Goal: Information Seeking & Learning: Learn about a topic

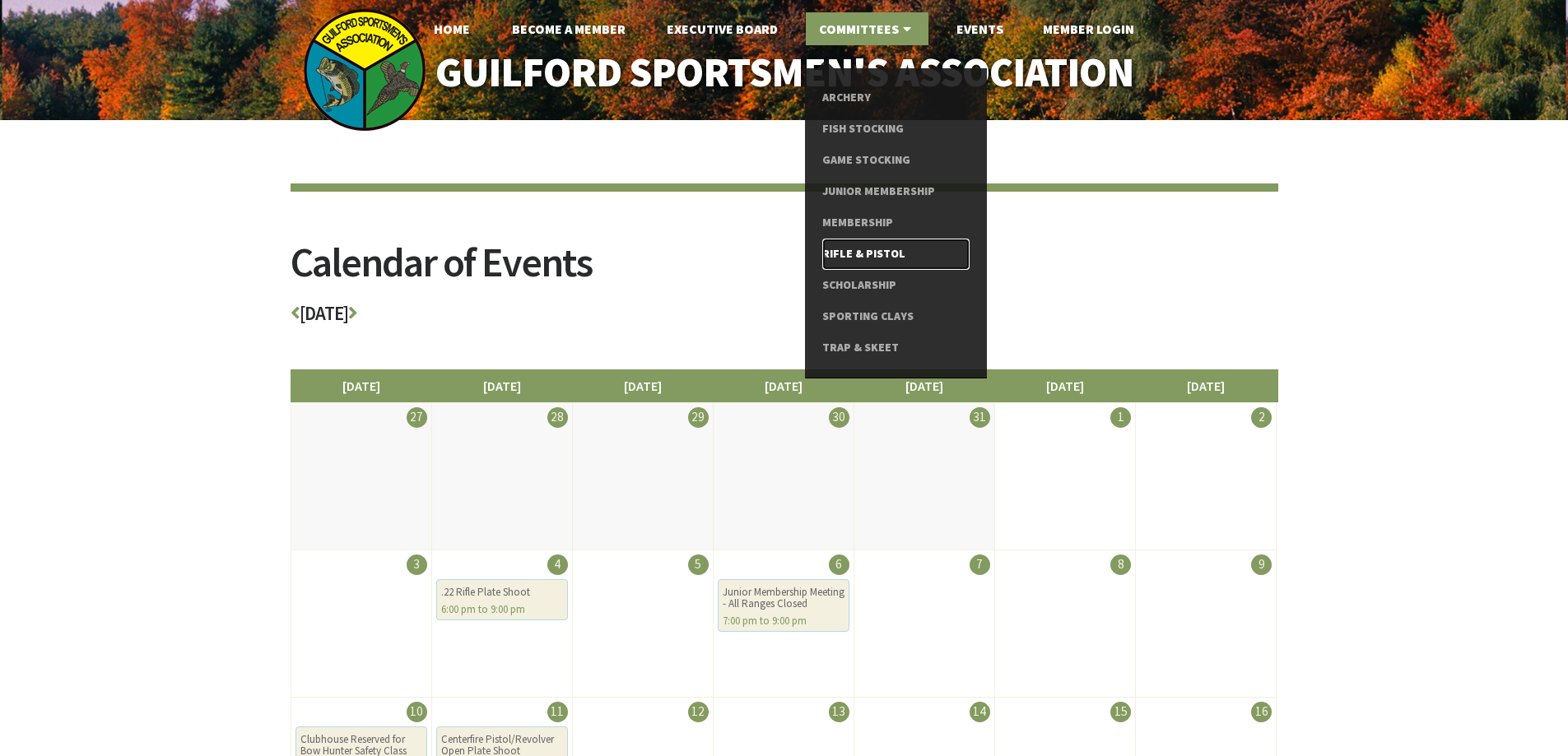
click at [851, 258] on link "Rifle & Pistol" at bounding box center [896, 254] width 147 height 31
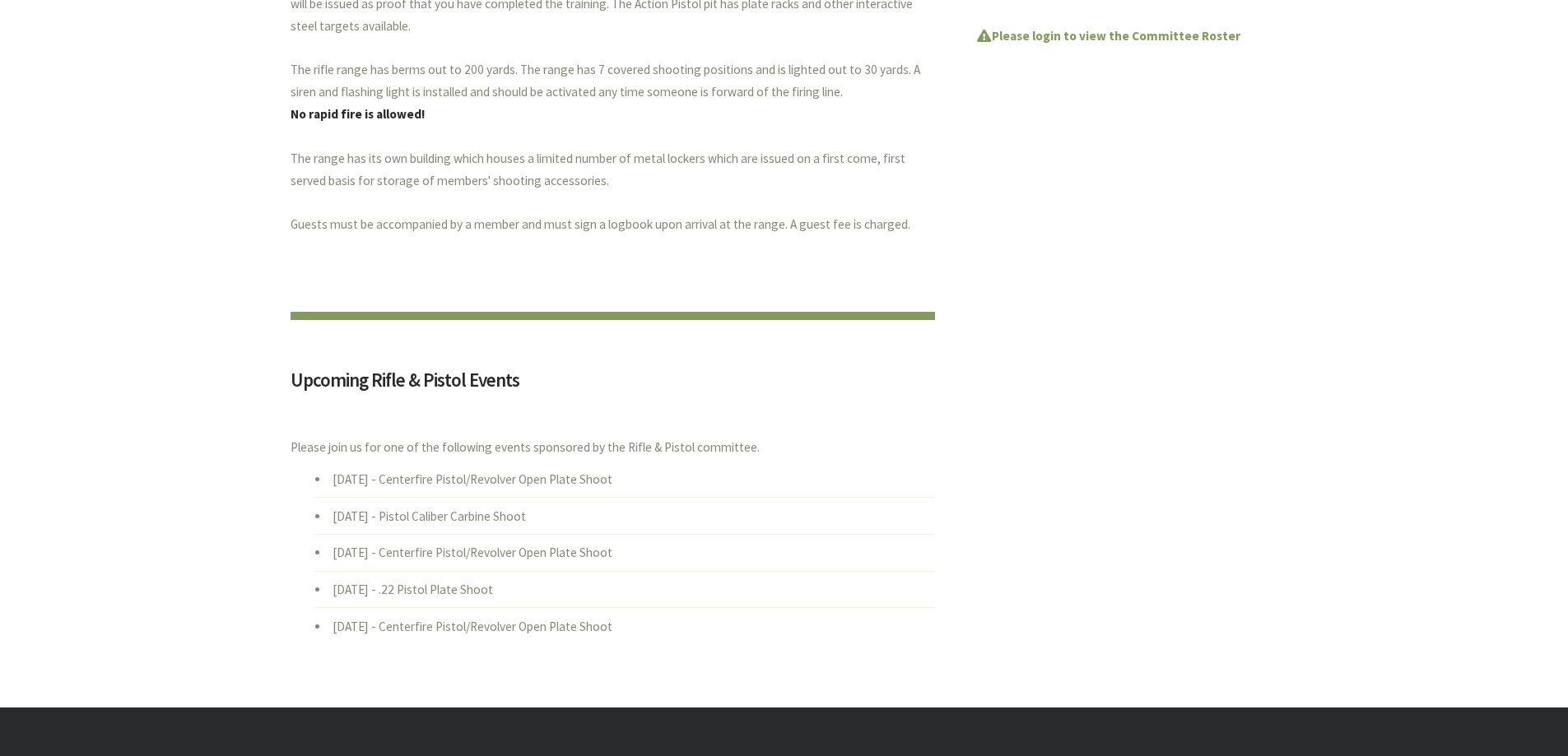
scroll to position [823, 0]
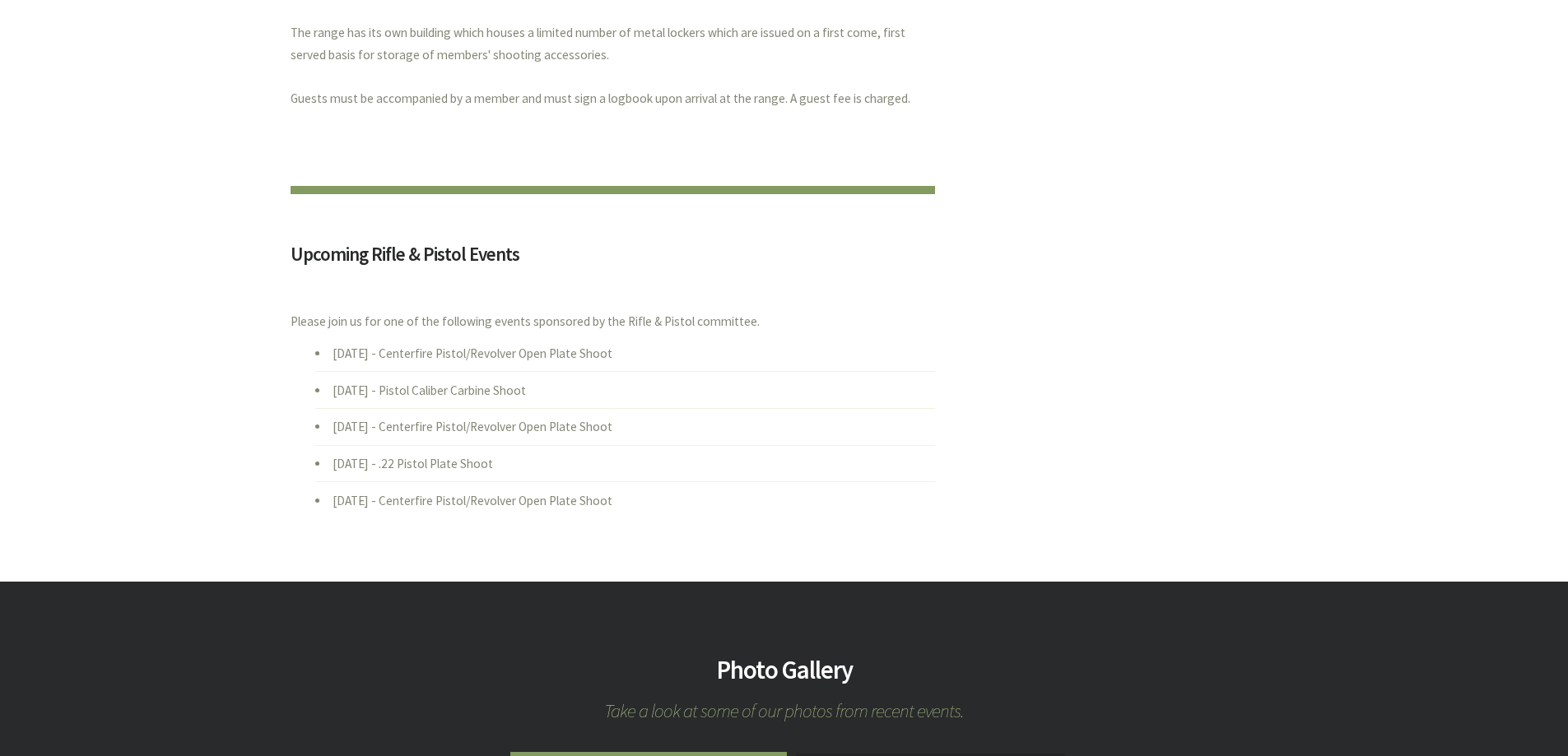
click at [452, 428] on li "Mon., Sep. 8 - Centerfire Pistol/Revolver Open Plate Shoot" at bounding box center [625, 426] width 619 height 37
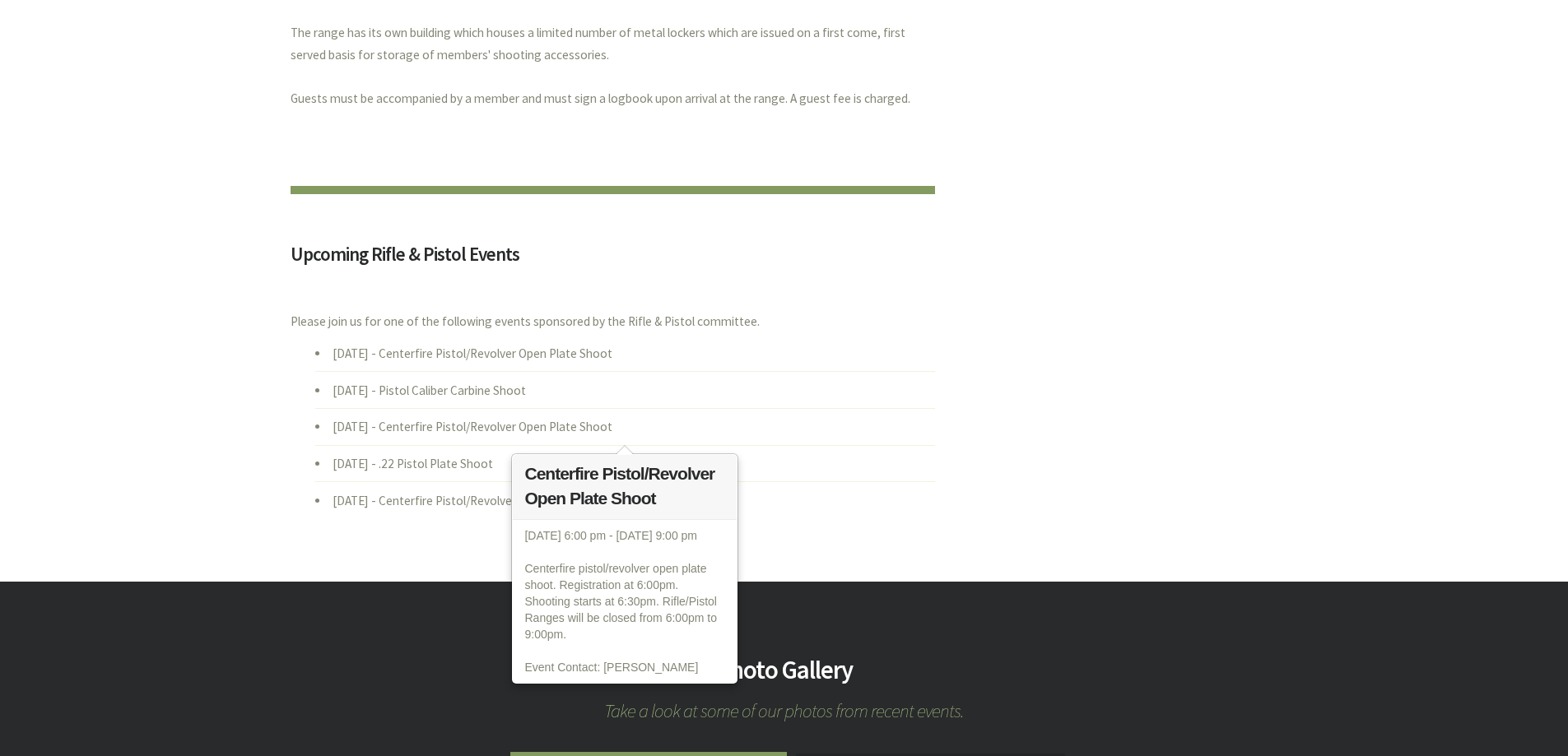
click at [837, 405] on li "Mon., Sep. 1 - Pistol Caliber Carbine Shoot" at bounding box center [625, 389] width 619 height 37
click at [892, 408] on li "Mon., Sep. 8 - Centerfire Pistol/Revolver Open Plate Shoot" at bounding box center [625, 426] width 619 height 37
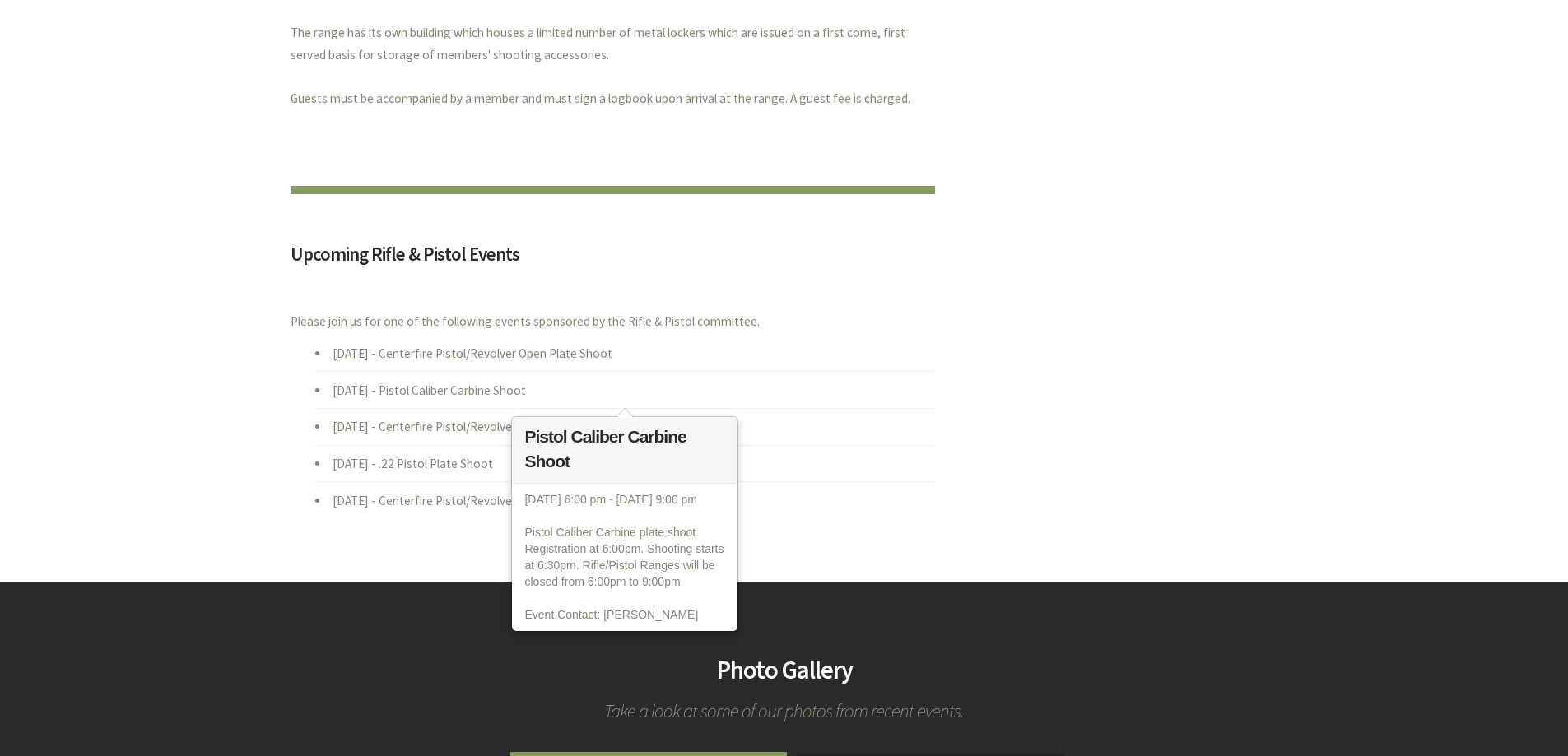
click at [431, 504] on li "Mon., Sep. 22 - Centerfire Pistol/Revolver Open Plate Shoot" at bounding box center [625, 500] width 619 height 37
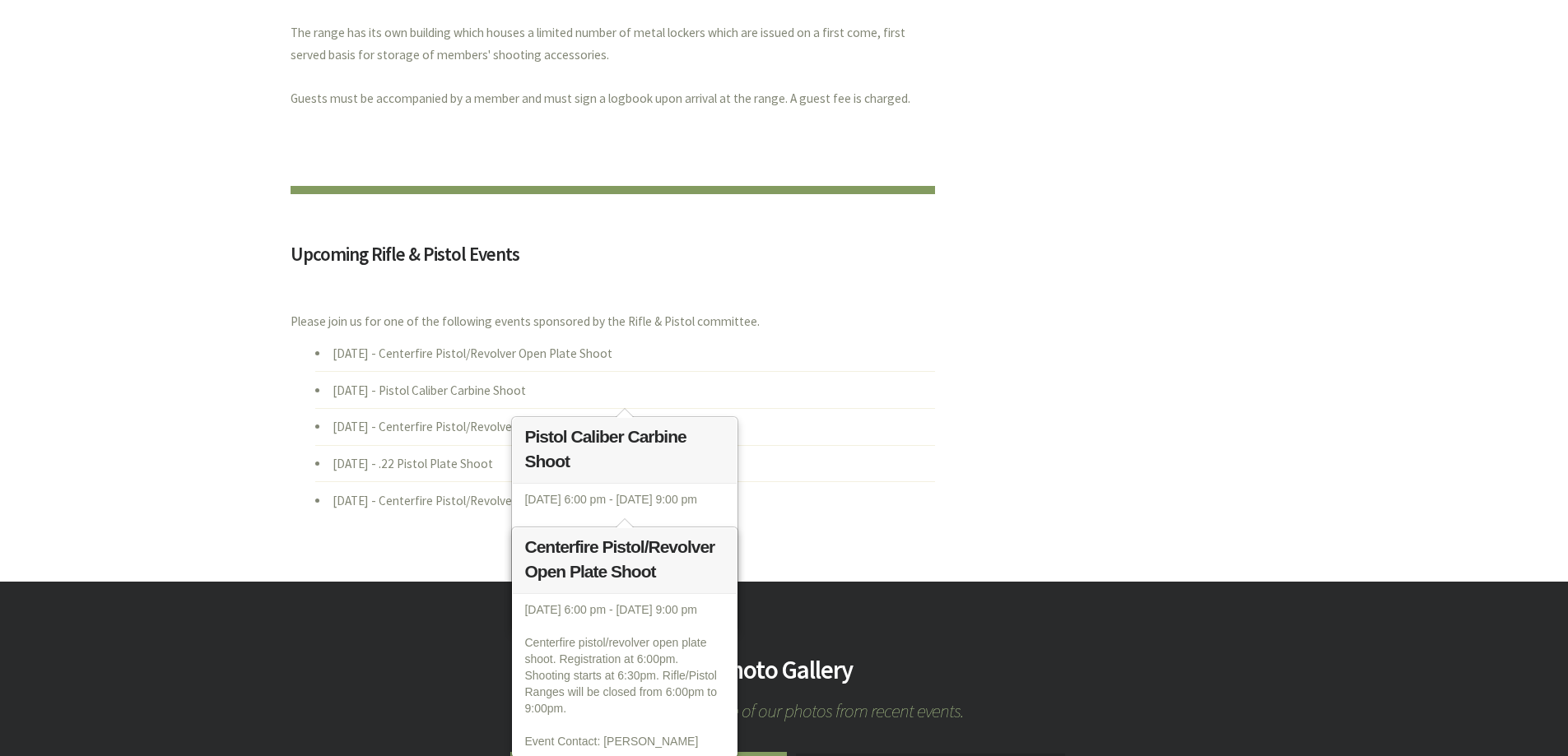
click at [478, 391] on li "[DATE] - Pistol Caliber Carbine Shoot" at bounding box center [625, 389] width 619 height 37
click at [477, 391] on li "[DATE] - Pistol Caliber Carbine Shoot" at bounding box center [625, 389] width 619 height 37
drag, startPoint x: 726, startPoint y: 490, endPoint x: 599, endPoint y: 485, distance: 127.1
click at [726, 489] on div "Monday, September 1, 2025 6:00 pm - Monday, September 1, 2025 9:00 pm Pistol Ca…" at bounding box center [624, 556] width 224 height 147
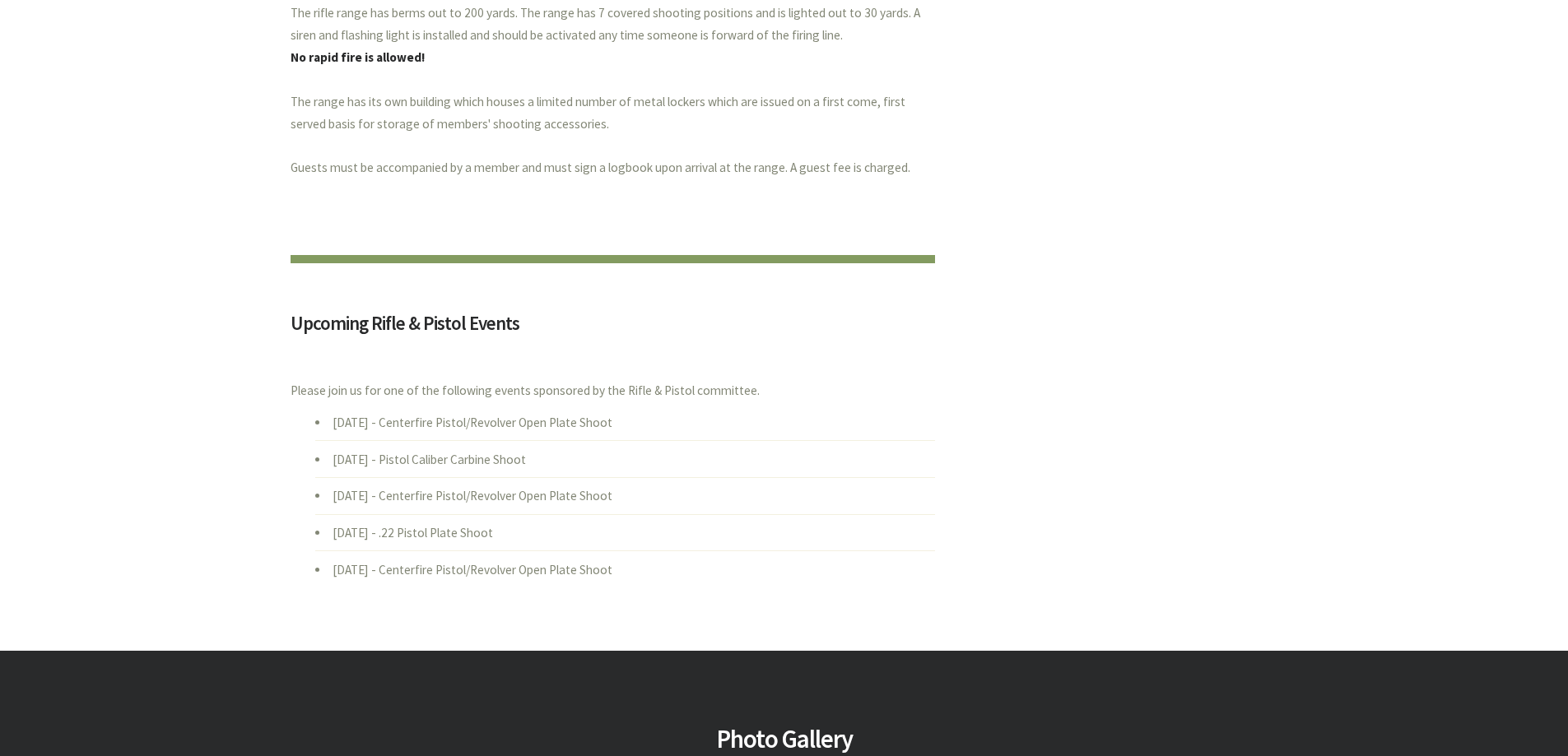
scroll to position [945, 0]
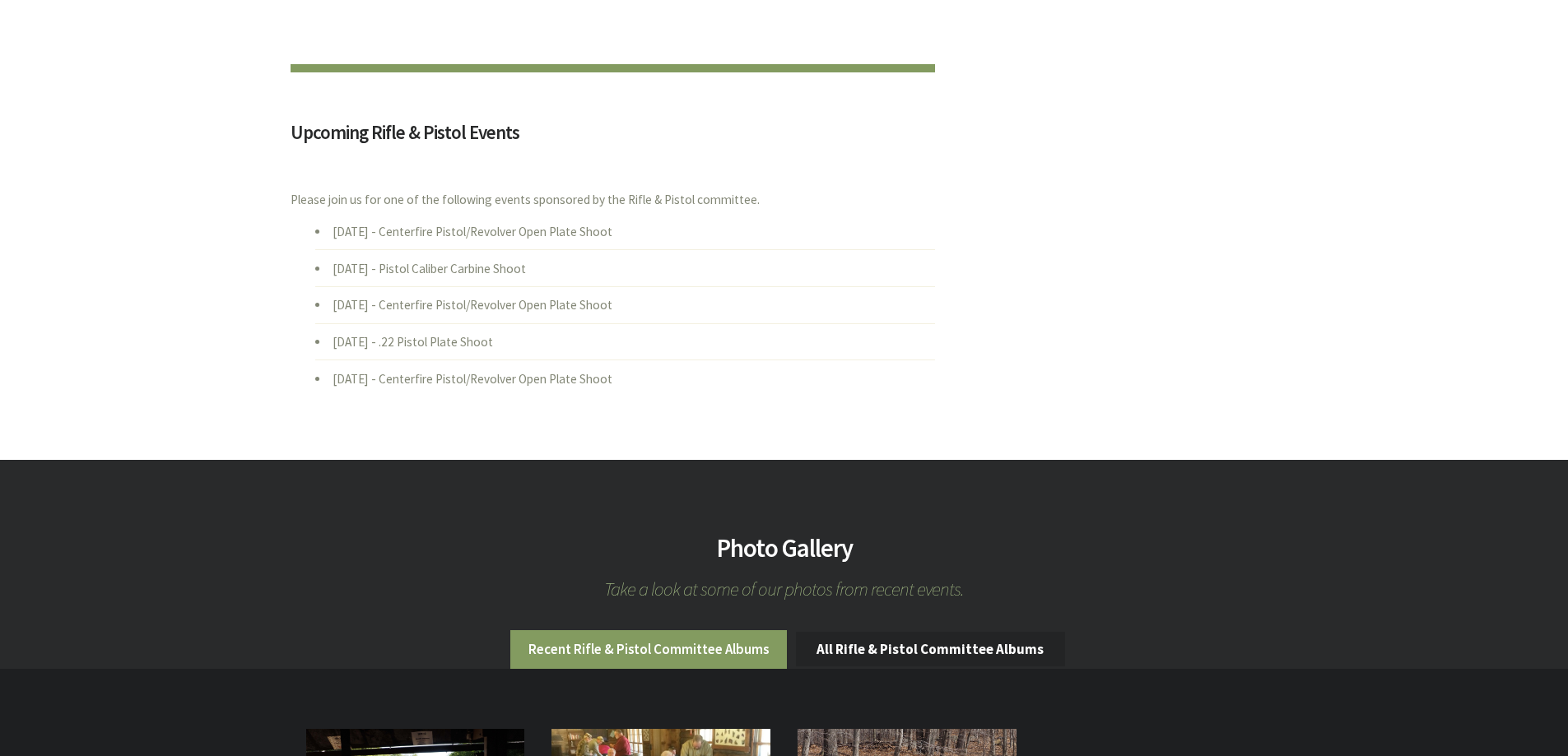
click at [498, 280] on li "Mon., Sep. 1 - Pistol Caliber Carbine Shoot" at bounding box center [625, 267] width 619 height 37
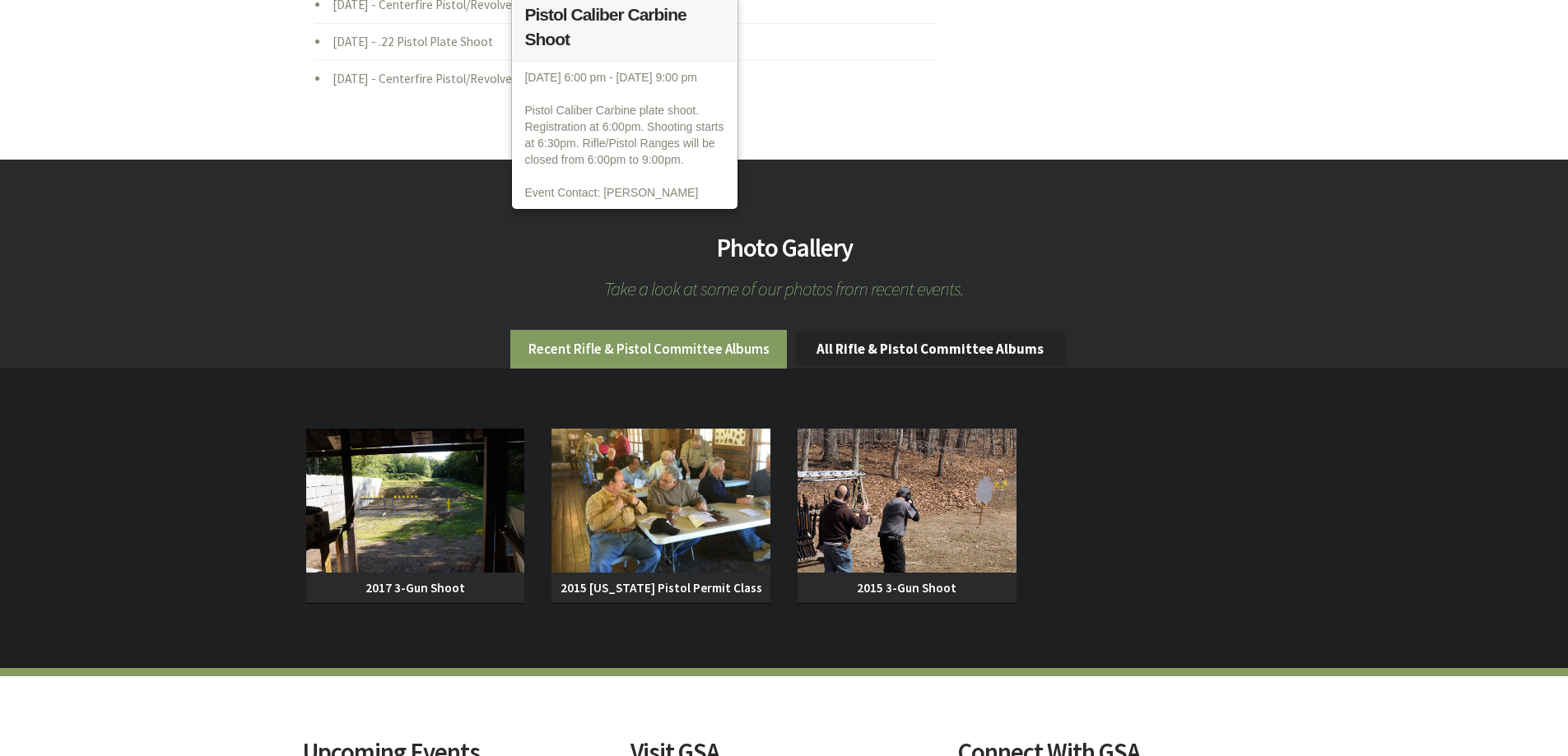
scroll to position [1274, 0]
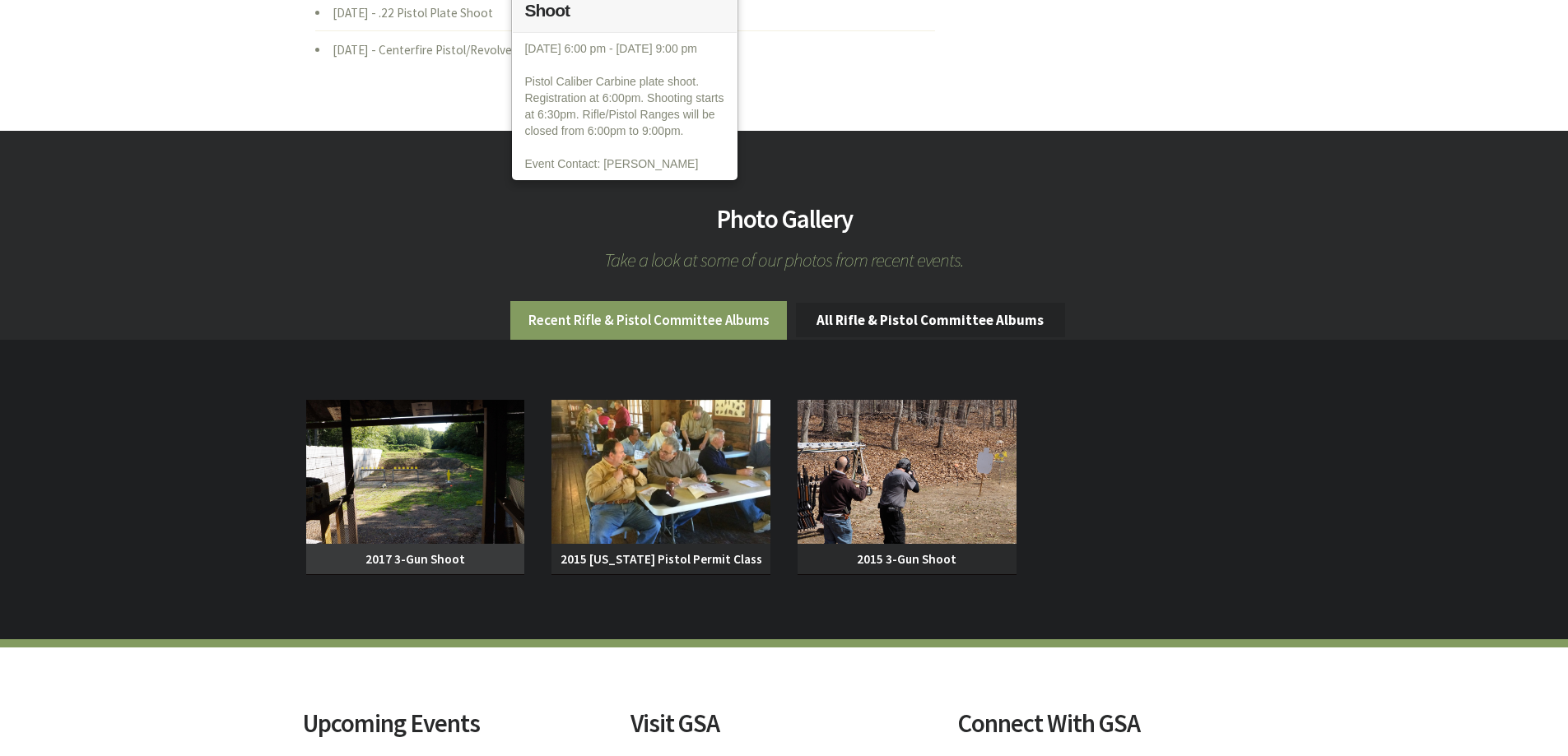
click at [434, 519] on img at bounding box center [416, 472] width 219 height 144
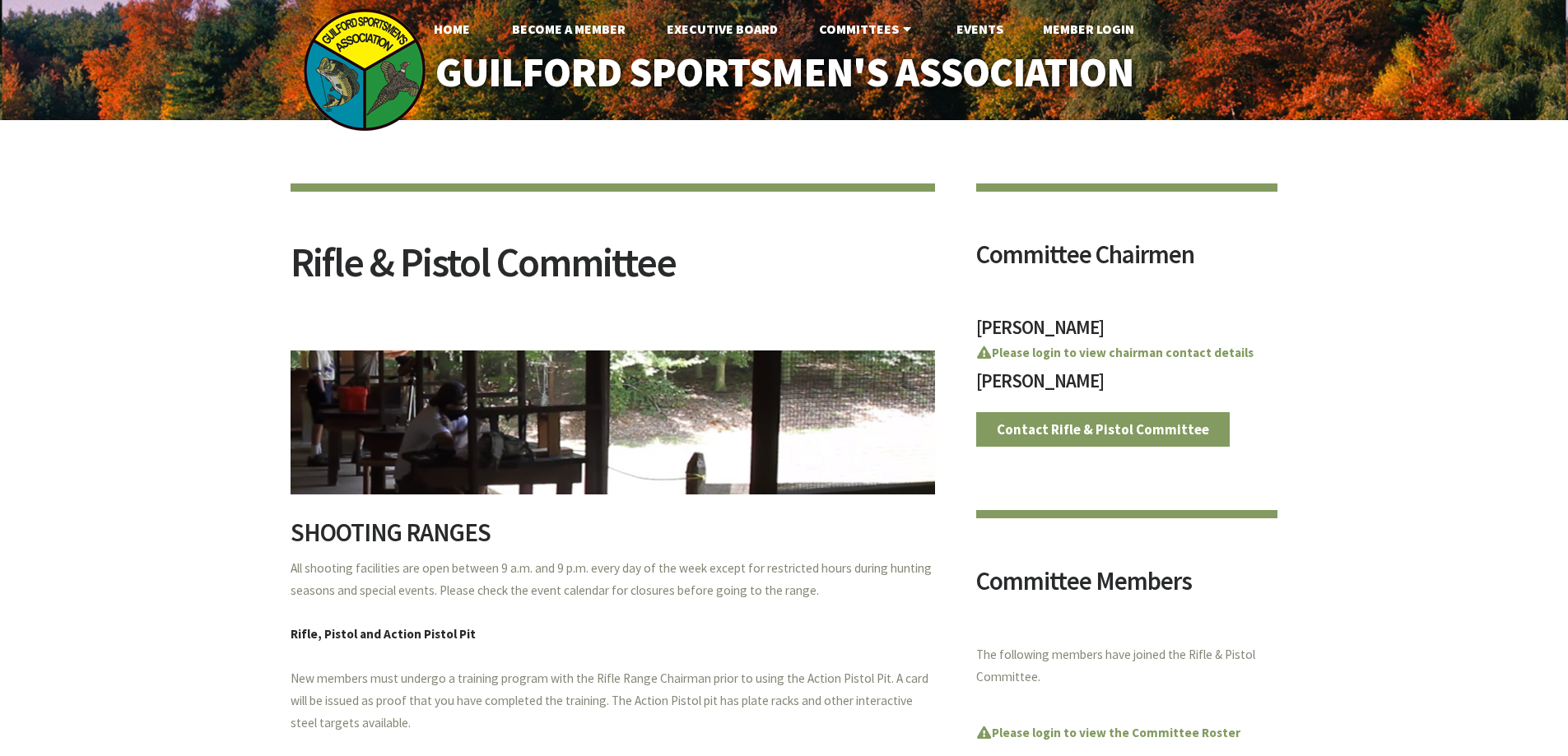
scroll to position [1274, 0]
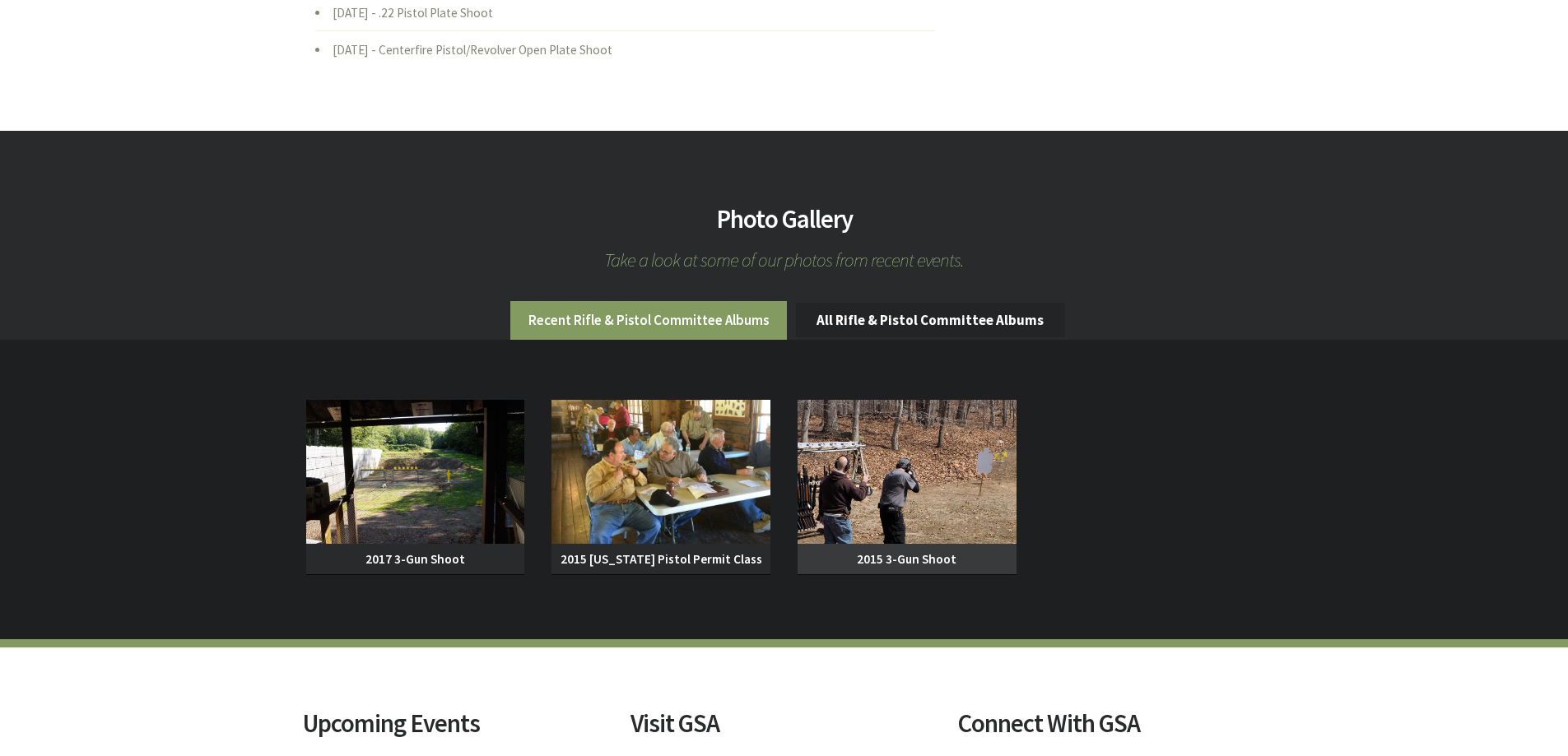
click at [924, 498] on img at bounding box center [907, 472] width 219 height 144
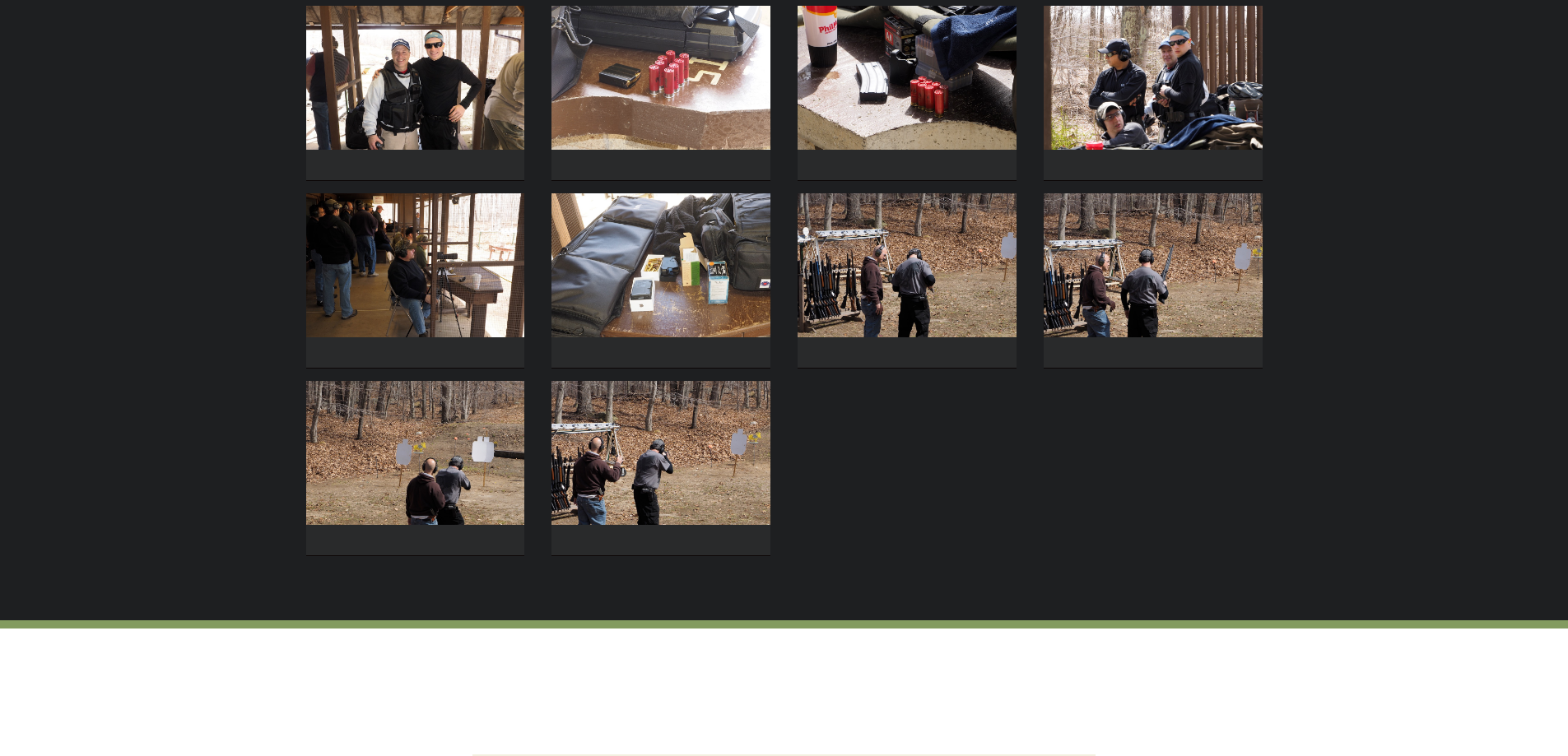
scroll to position [576, 0]
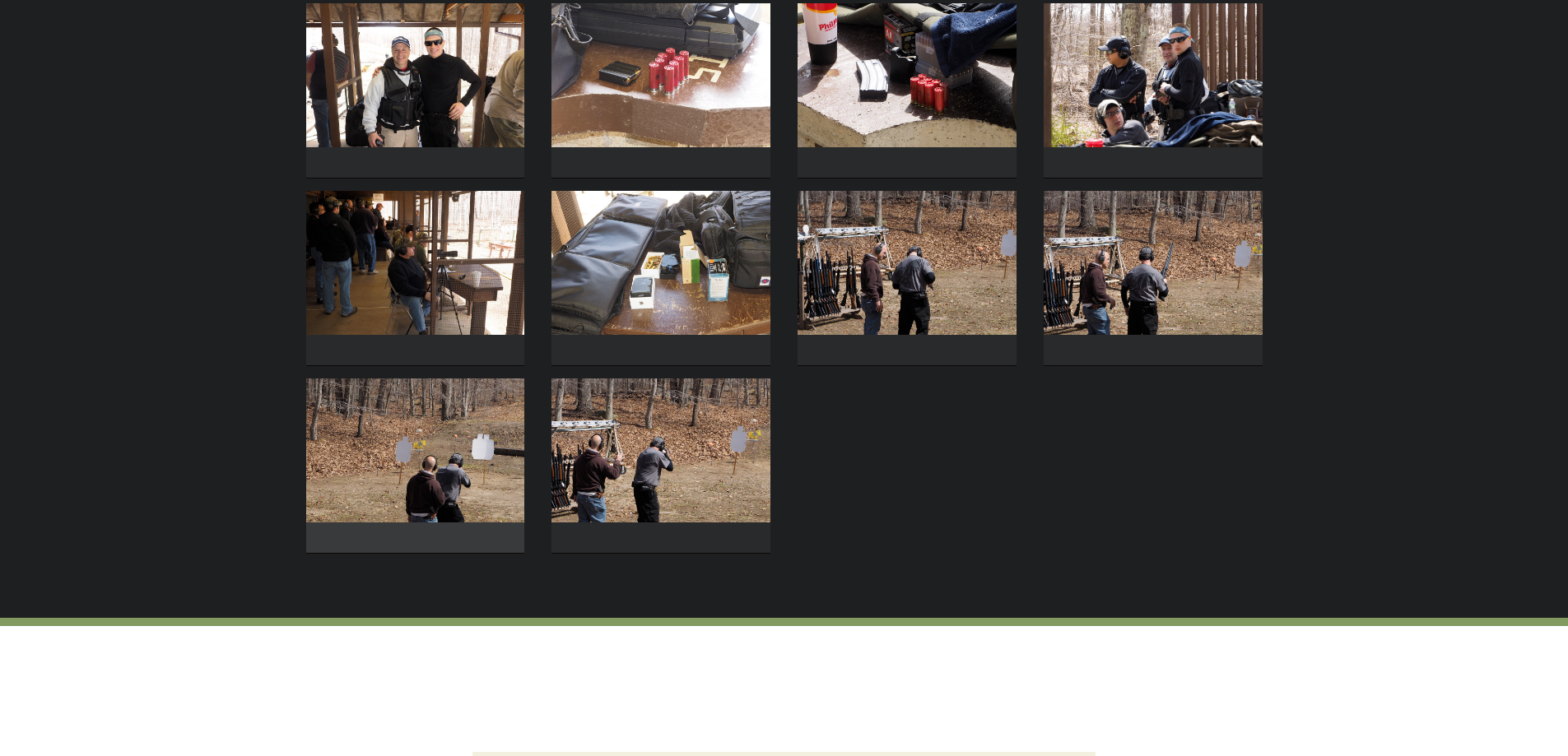
click at [468, 483] on img at bounding box center [416, 450] width 219 height 144
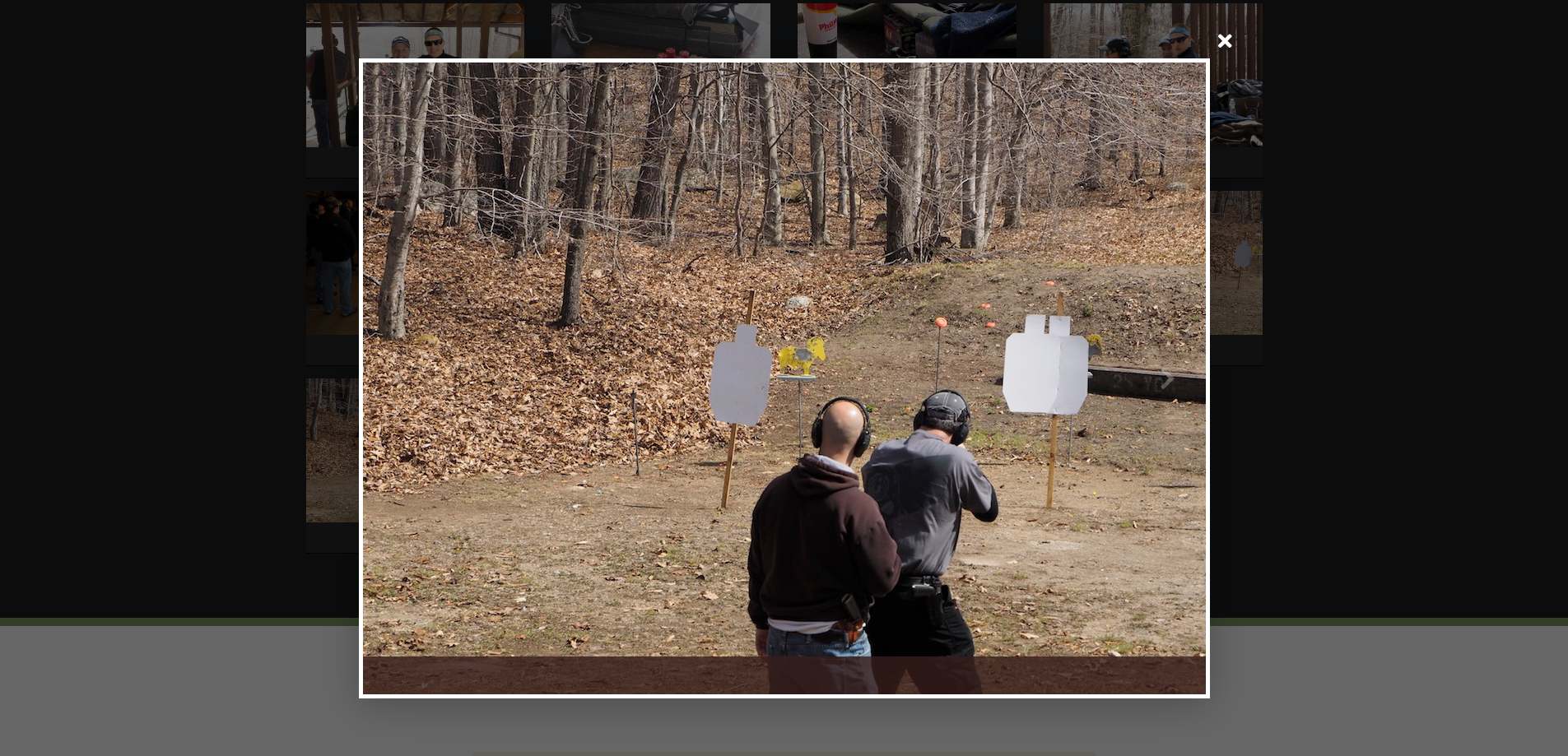
click at [1225, 41] on span at bounding box center [1225, 43] width 40 height 40
